Goal: Check status: Check status

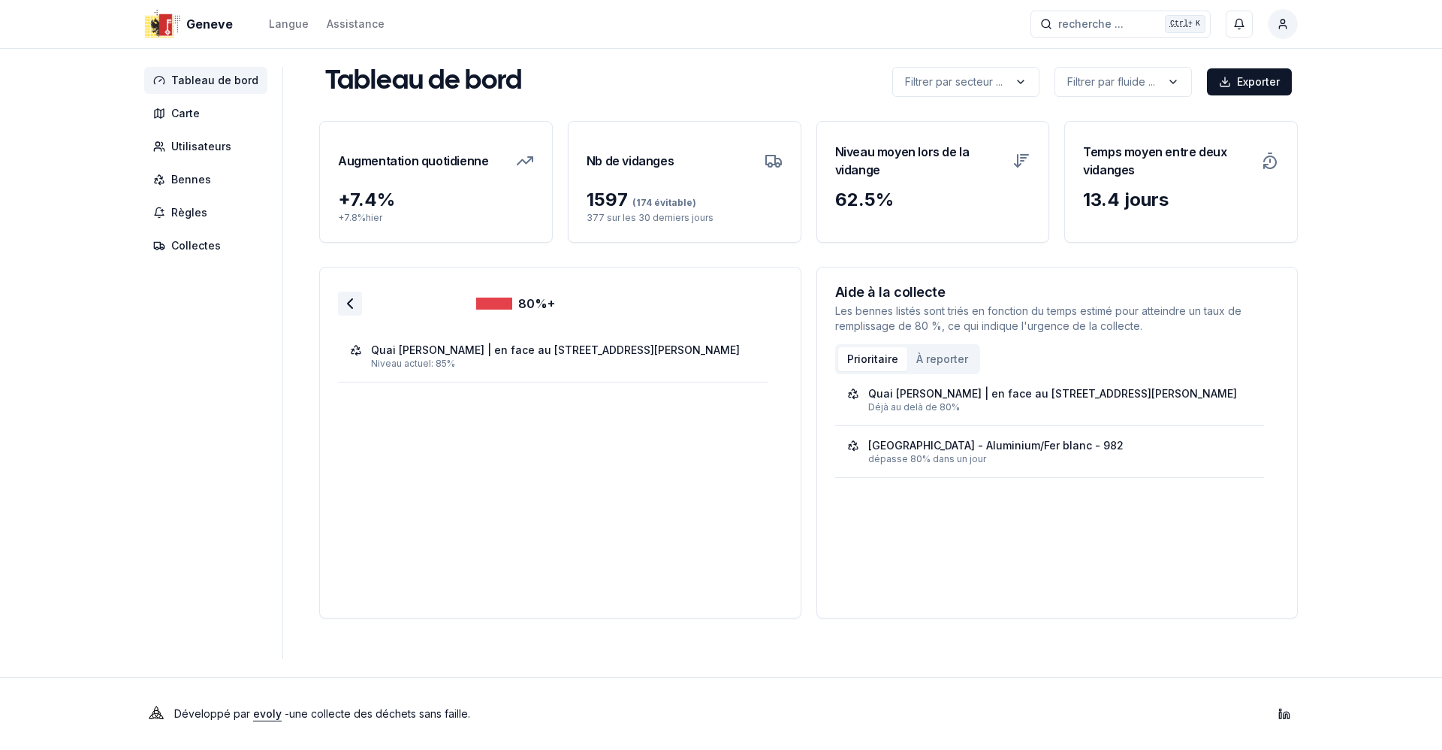
click at [341, 300] on icon at bounding box center [350, 303] width 18 height 18
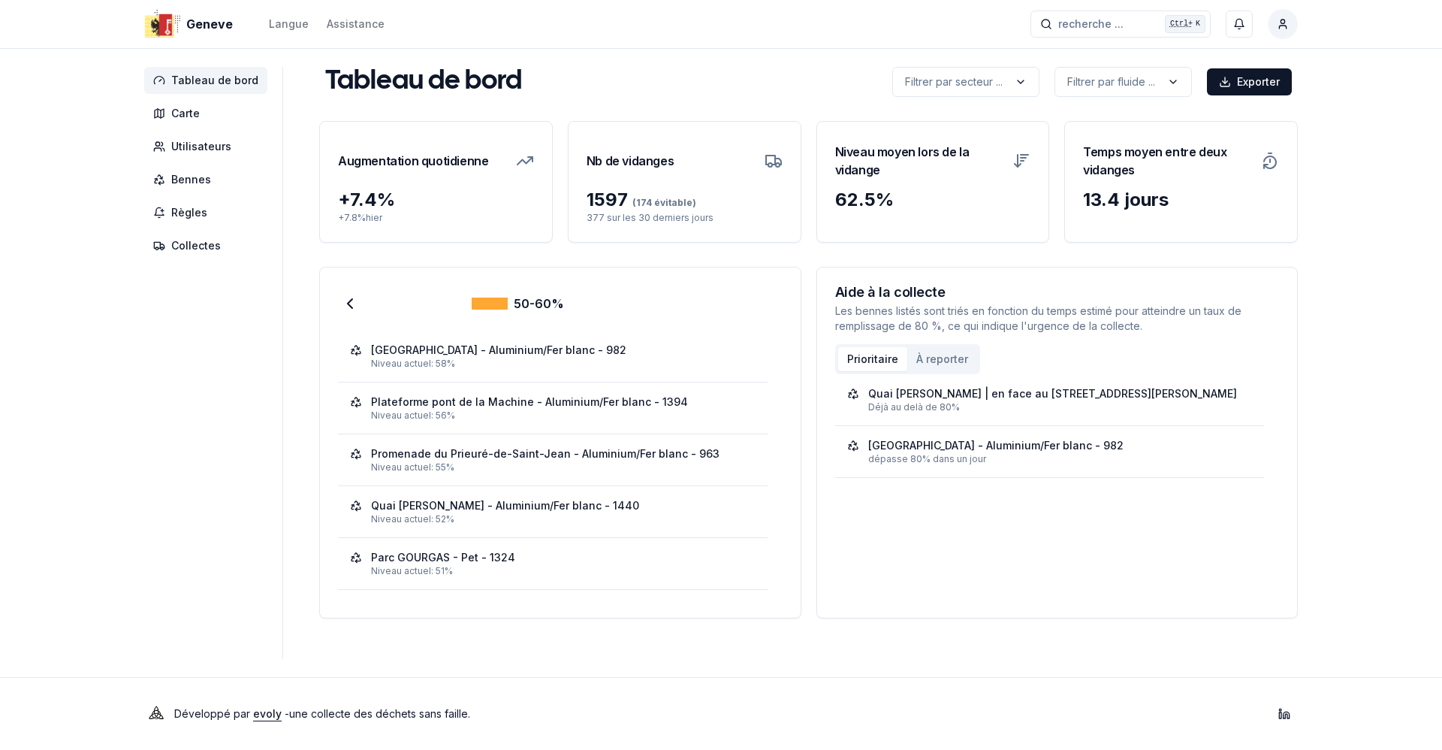
click at [177, 376] on aside "Tableau de bord Carte Utilisateurs Bennes Règles Collectes" at bounding box center [213, 363] width 139 height 592
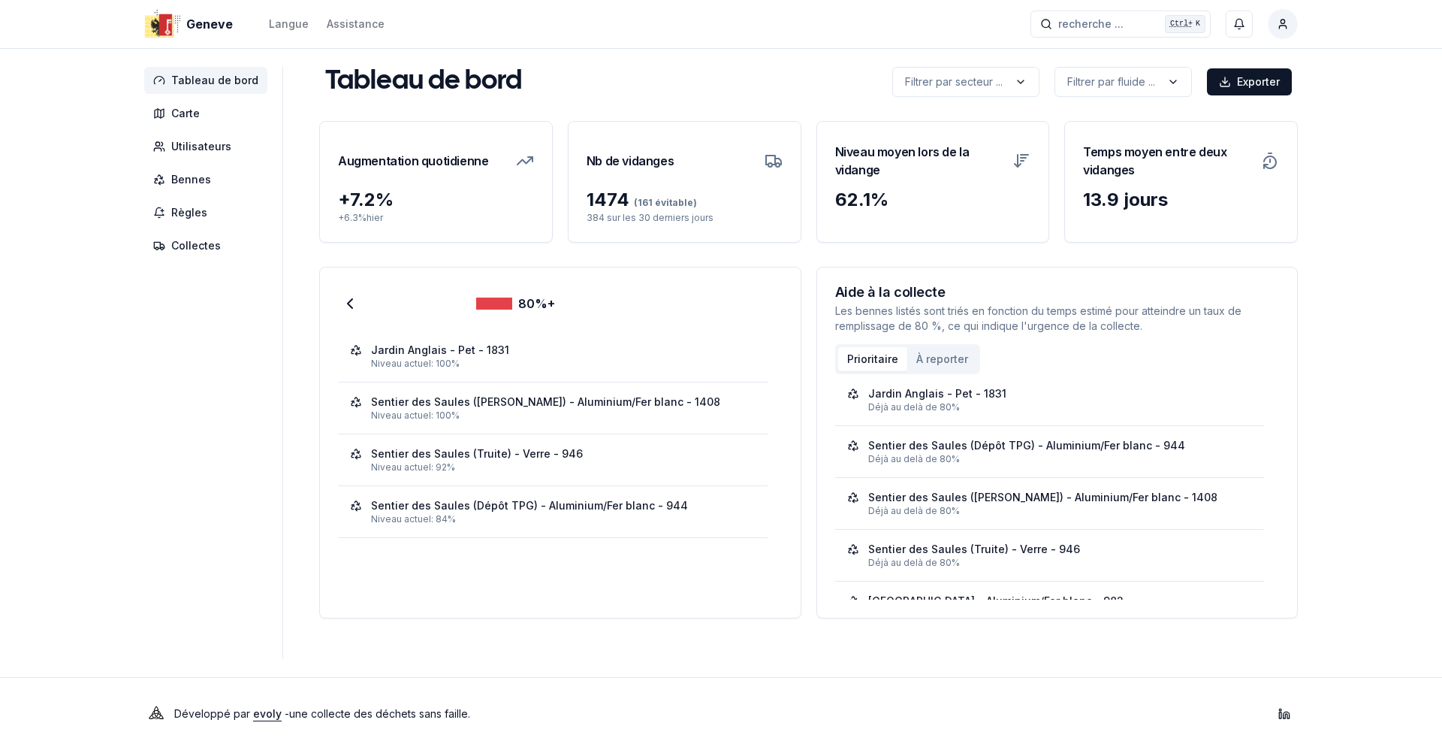
click at [549, 359] on div "Niveau actuel: 100%" at bounding box center [563, 364] width 385 height 12
click at [447, 418] on div "Niveau actuel: 100%" at bounding box center [563, 415] width 385 height 12
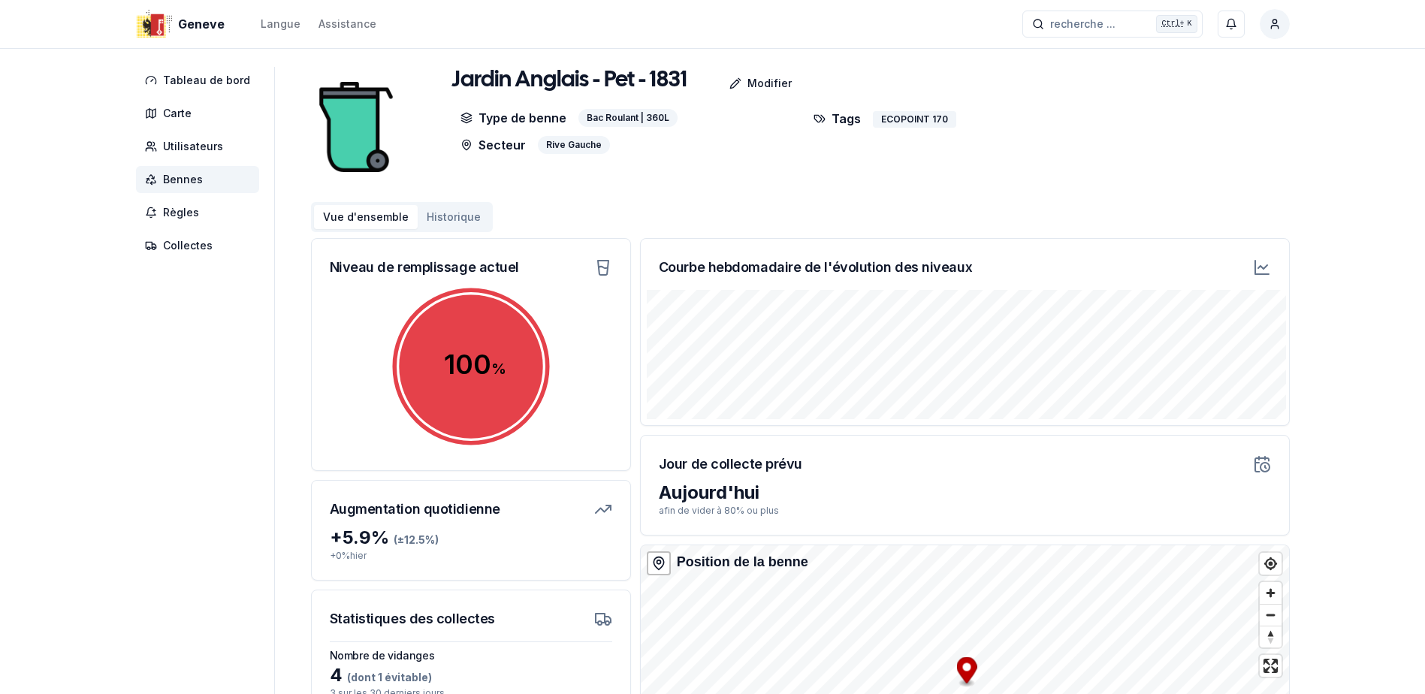
click at [1264, 268] on icon at bounding box center [1262, 267] width 9 height 4
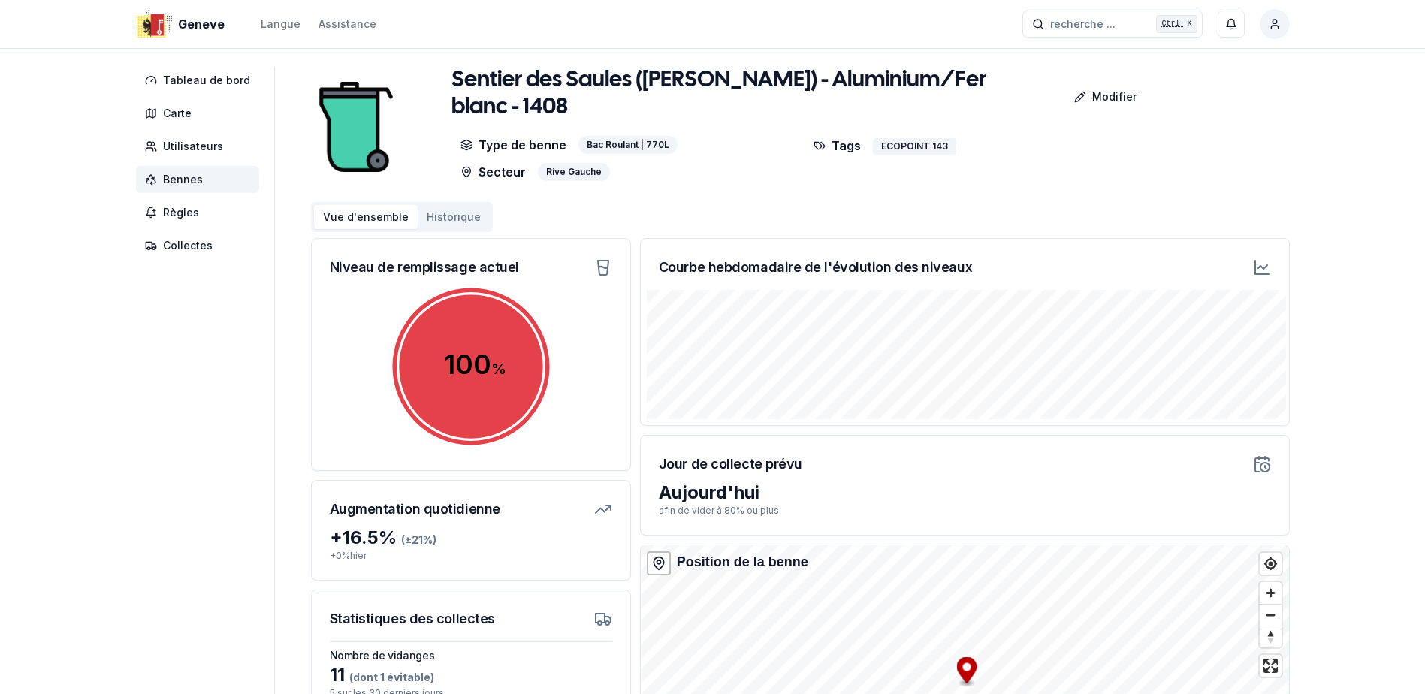
click at [1263, 272] on icon at bounding box center [1262, 267] width 18 height 18
